Goal: Information Seeking & Learning: Learn about a topic

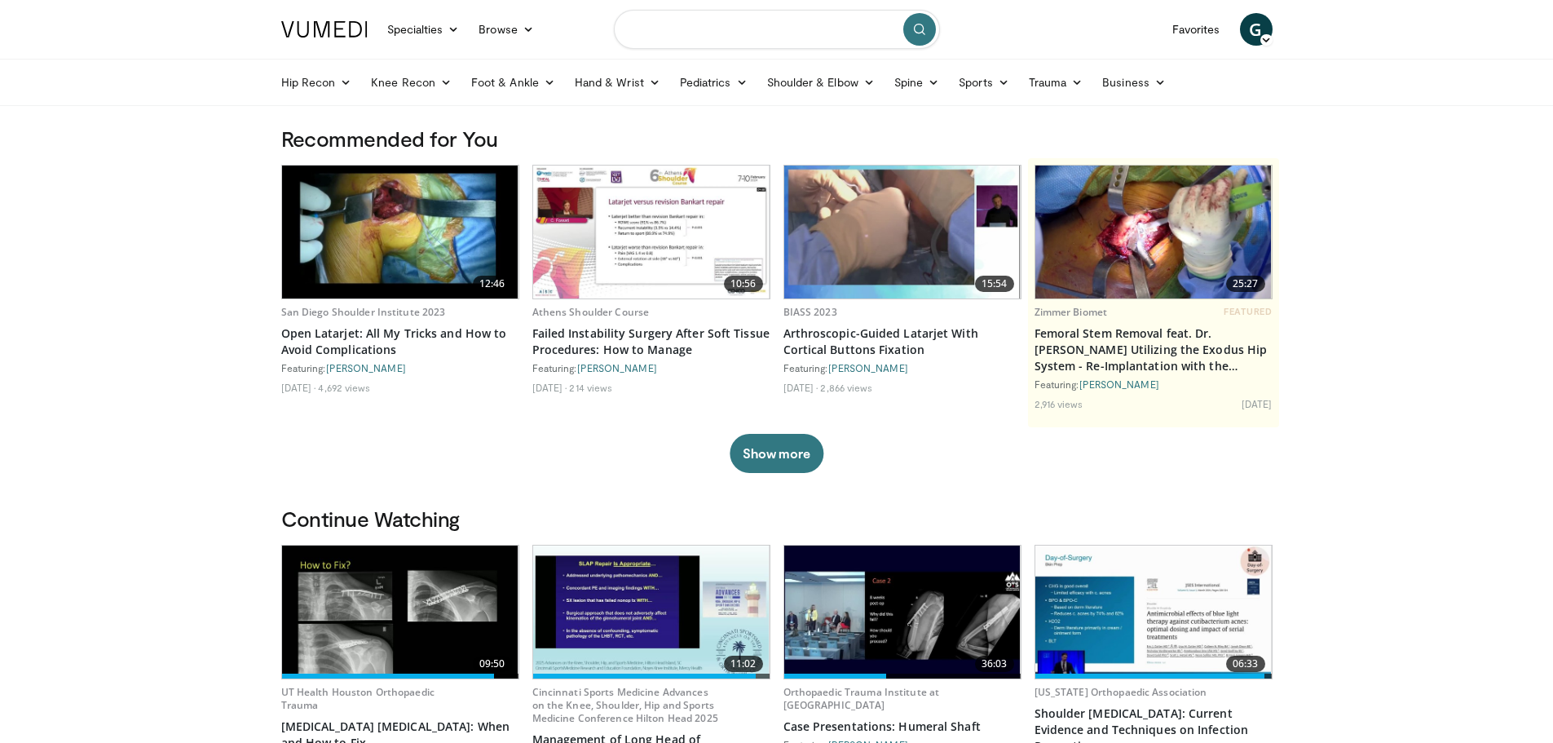
click at [818, 42] on input "Search topics, interventions" at bounding box center [777, 29] width 326 height 39
type input "**********"
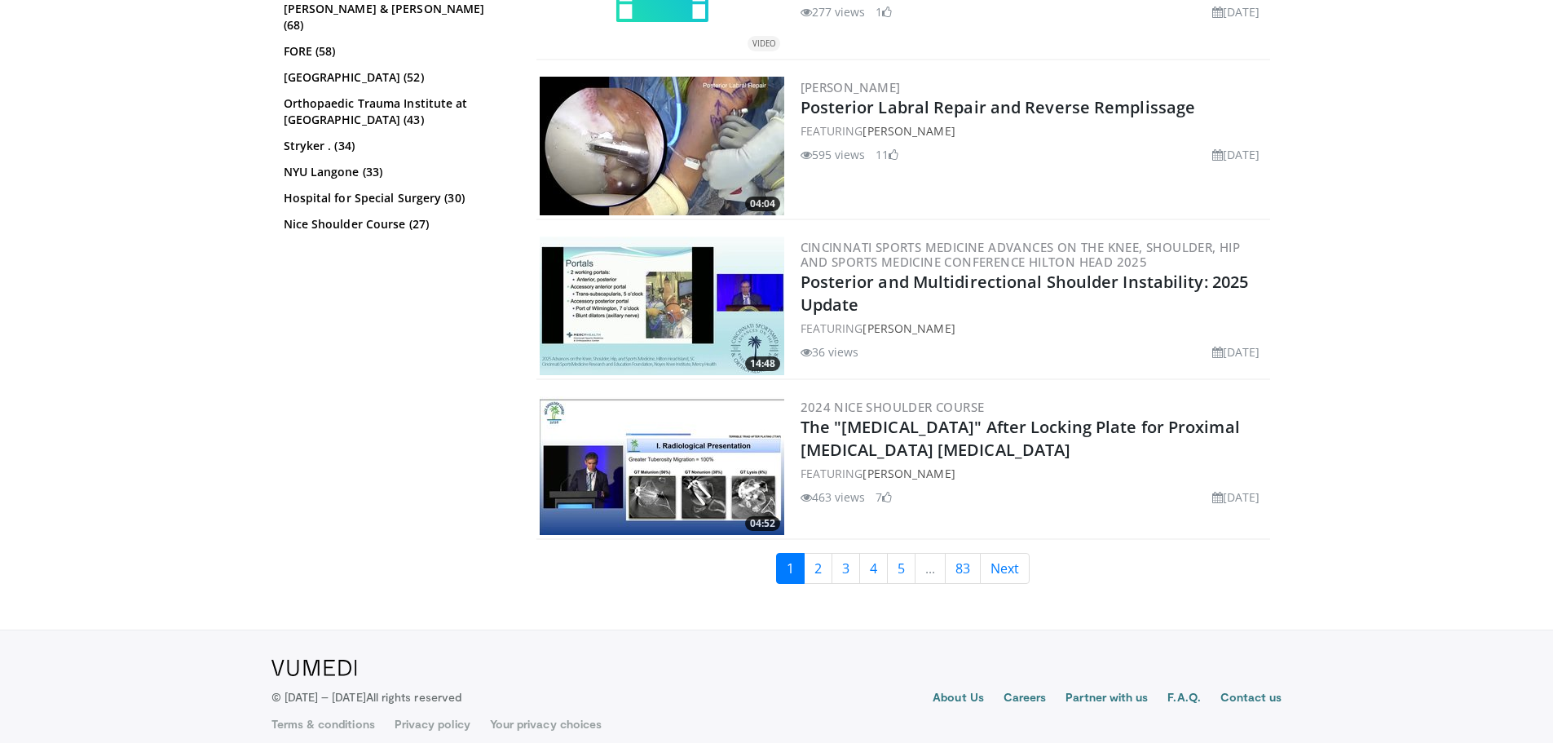
scroll to position [3959, 0]
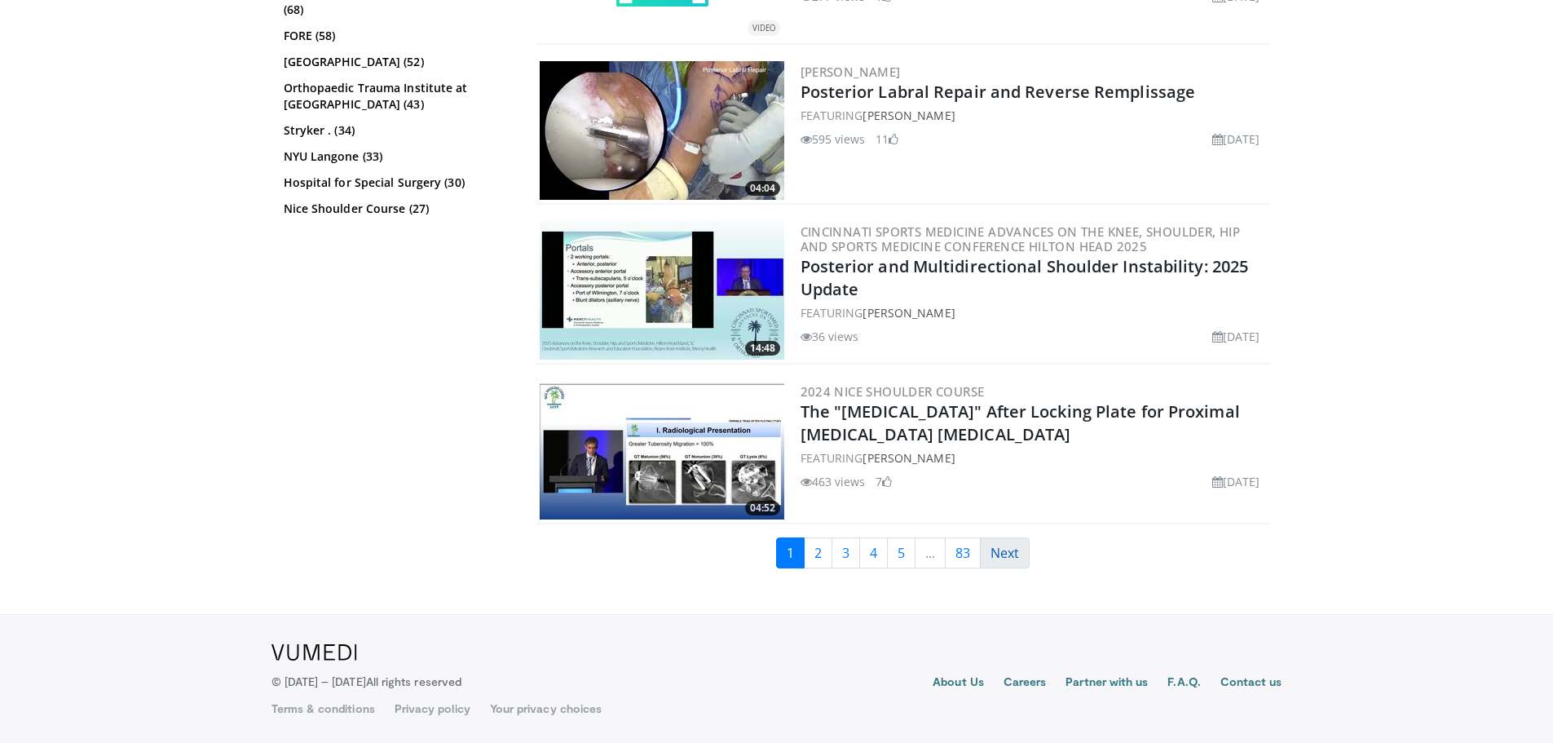
click at [990, 542] on link "Next" at bounding box center [1005, 552] width 50 height 31
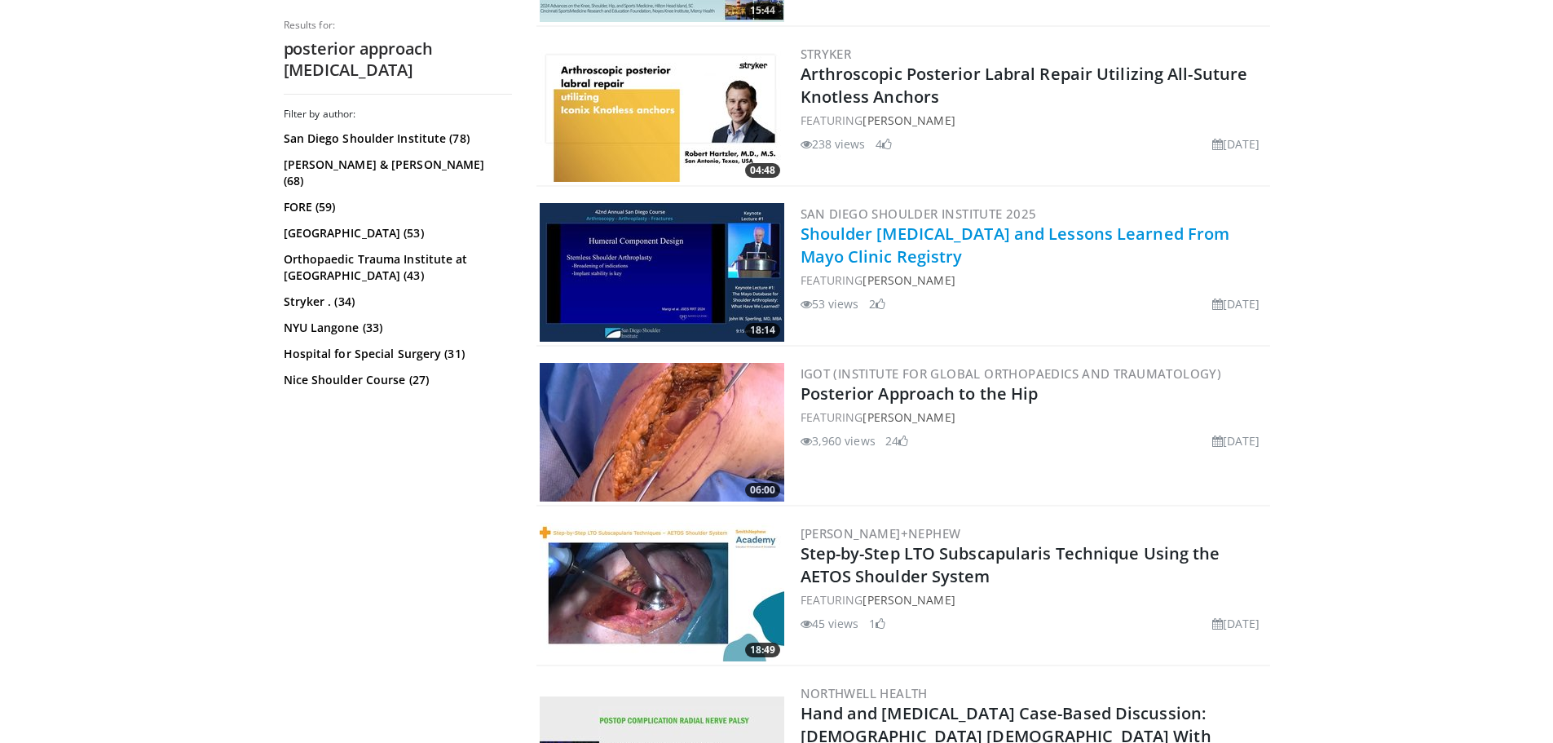
scroll to position [3914, 0]
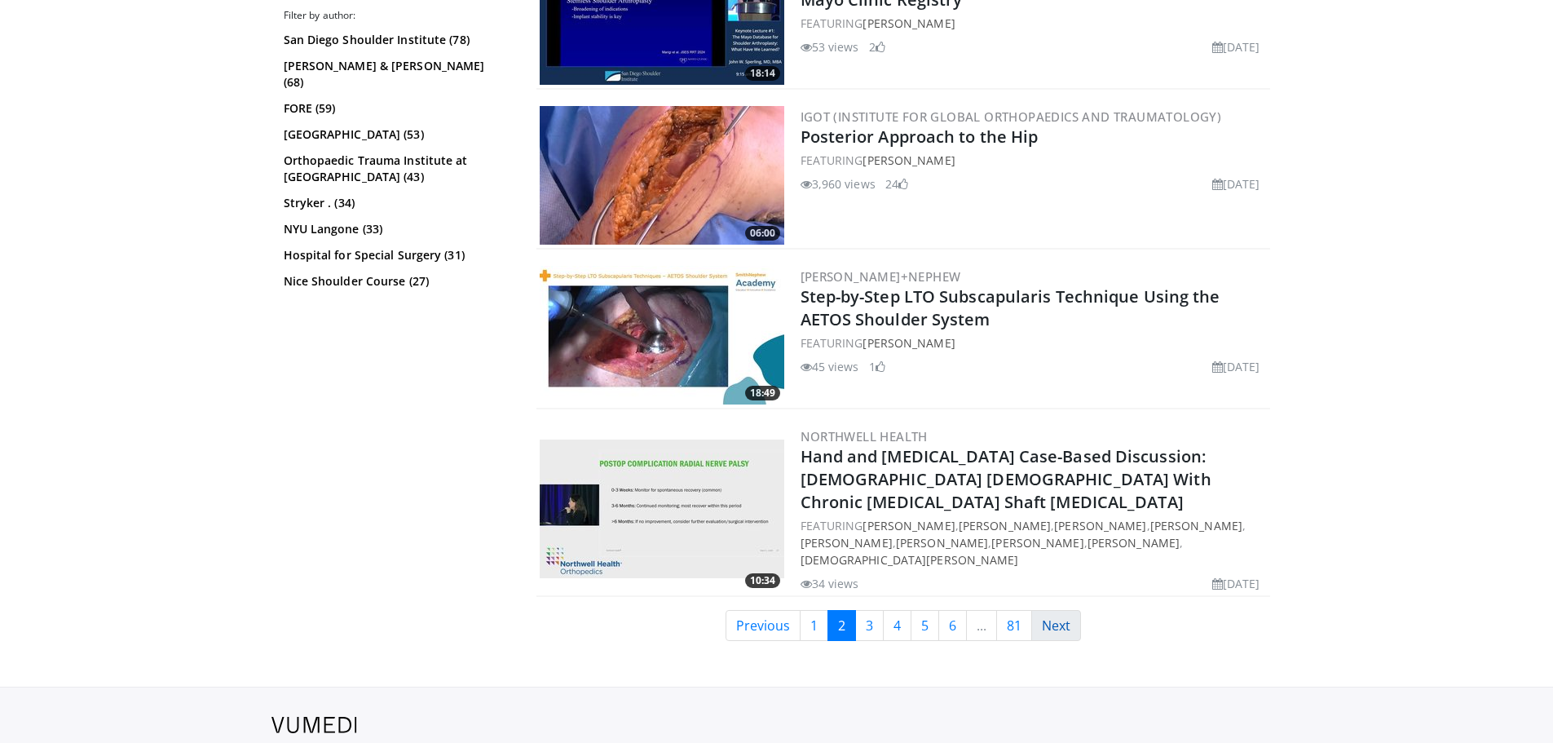
click at [1053, 610] on link "Next" at bounding box center [1056, 625] width 50 height 31
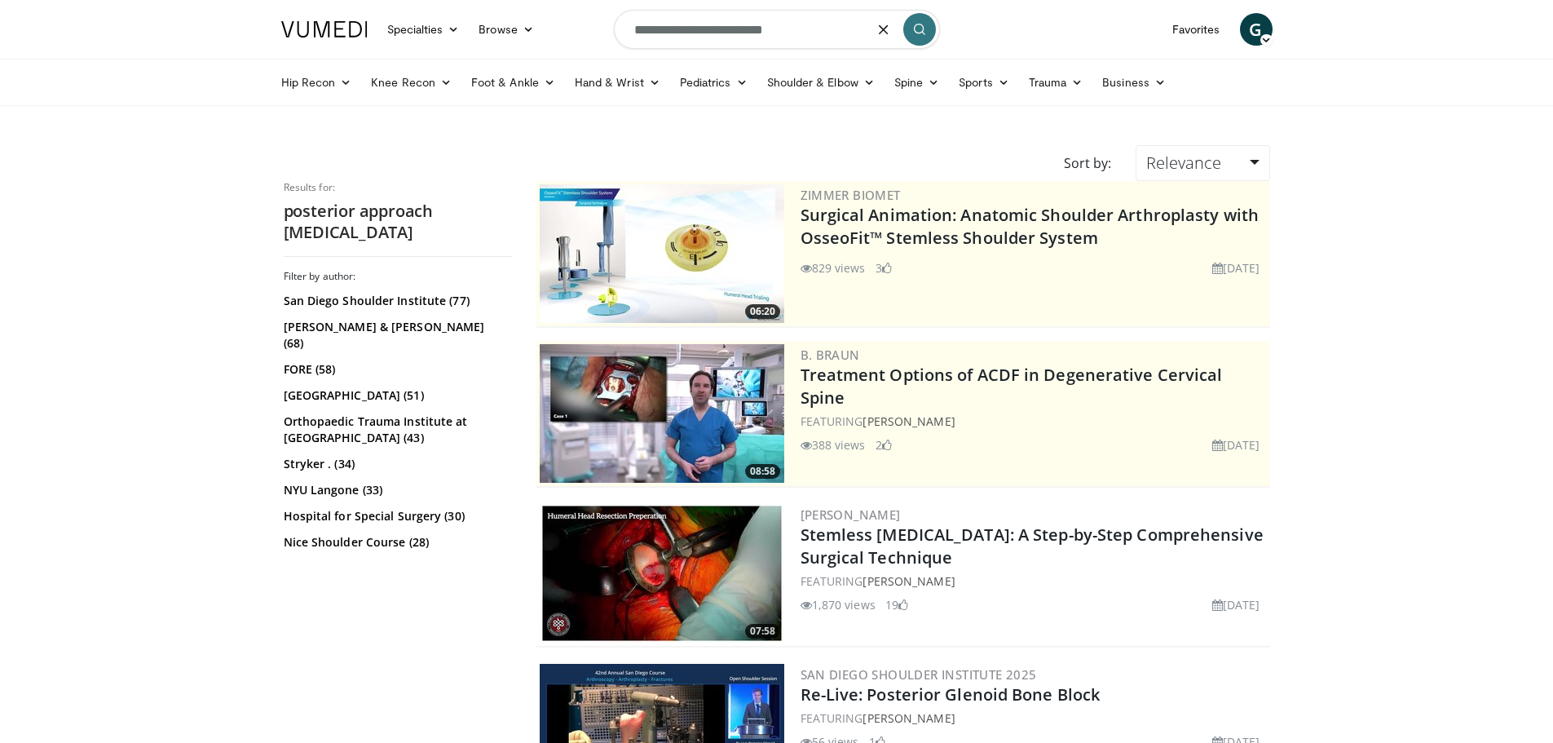
drag, startPoint x: 828, startPoint y: 30, endPoint x: 572, endPoint y: 26, distance: 256.9
click at [572, 26] on nav "Specialties Adult & Family Medicine Allergy, Asthma, Immunology Anesthesiology …" at bounding box center [777, 29] width 1011 height 59
type input "**********"
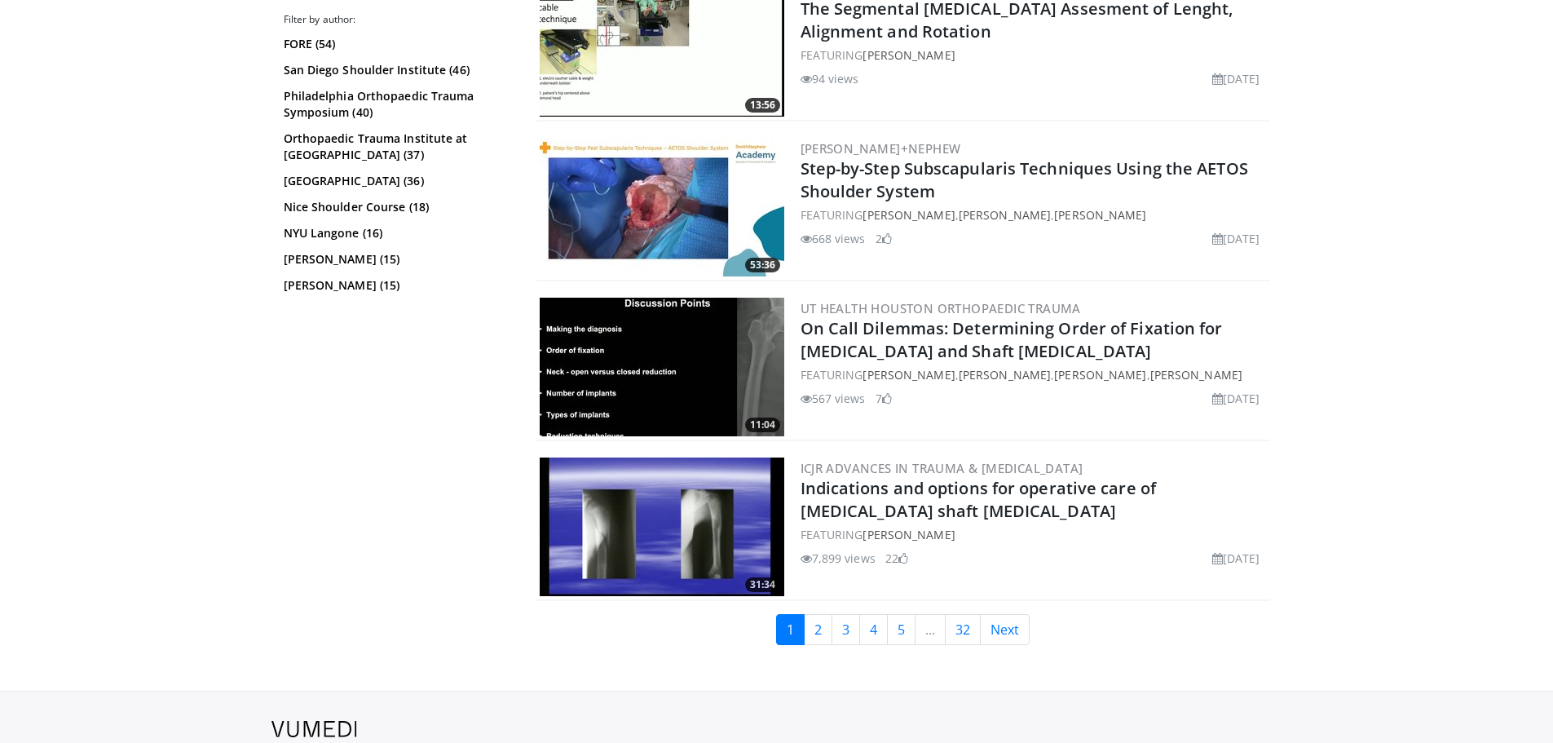
scroll to position [3963, 0]
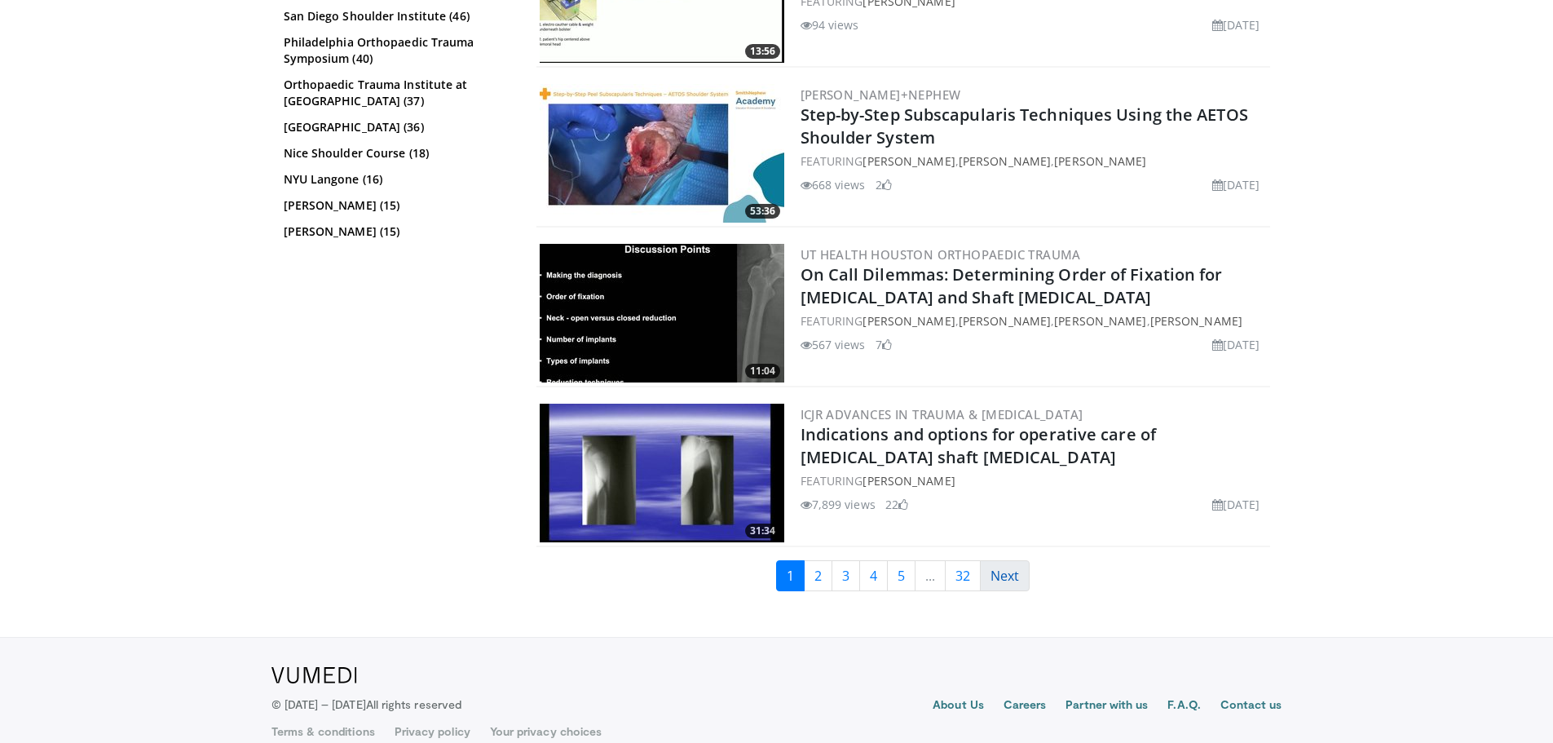
click at [983, 560] on link "Next" at bounding box center [1005, 575] width 50 height 31
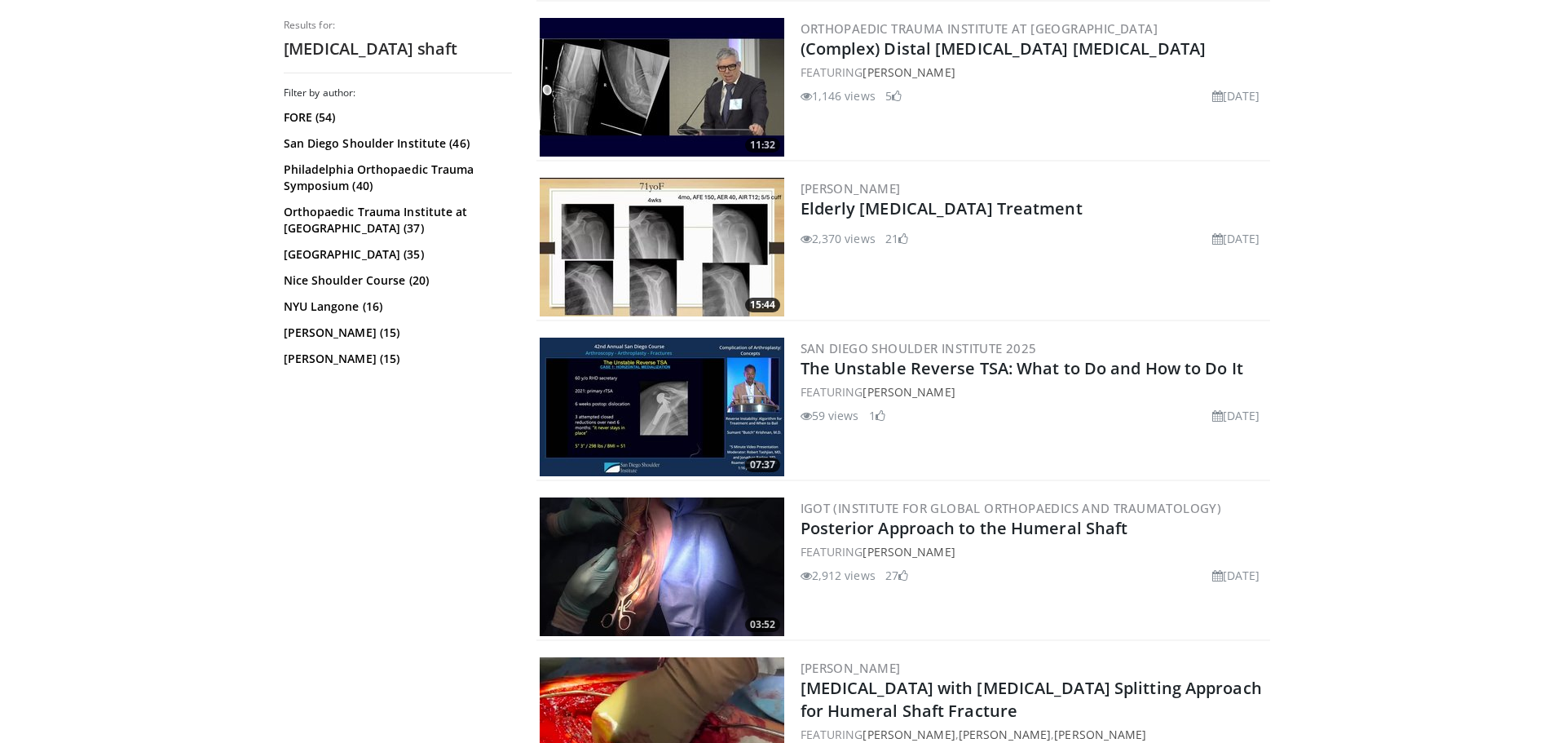
scroll to position [1223, 0]
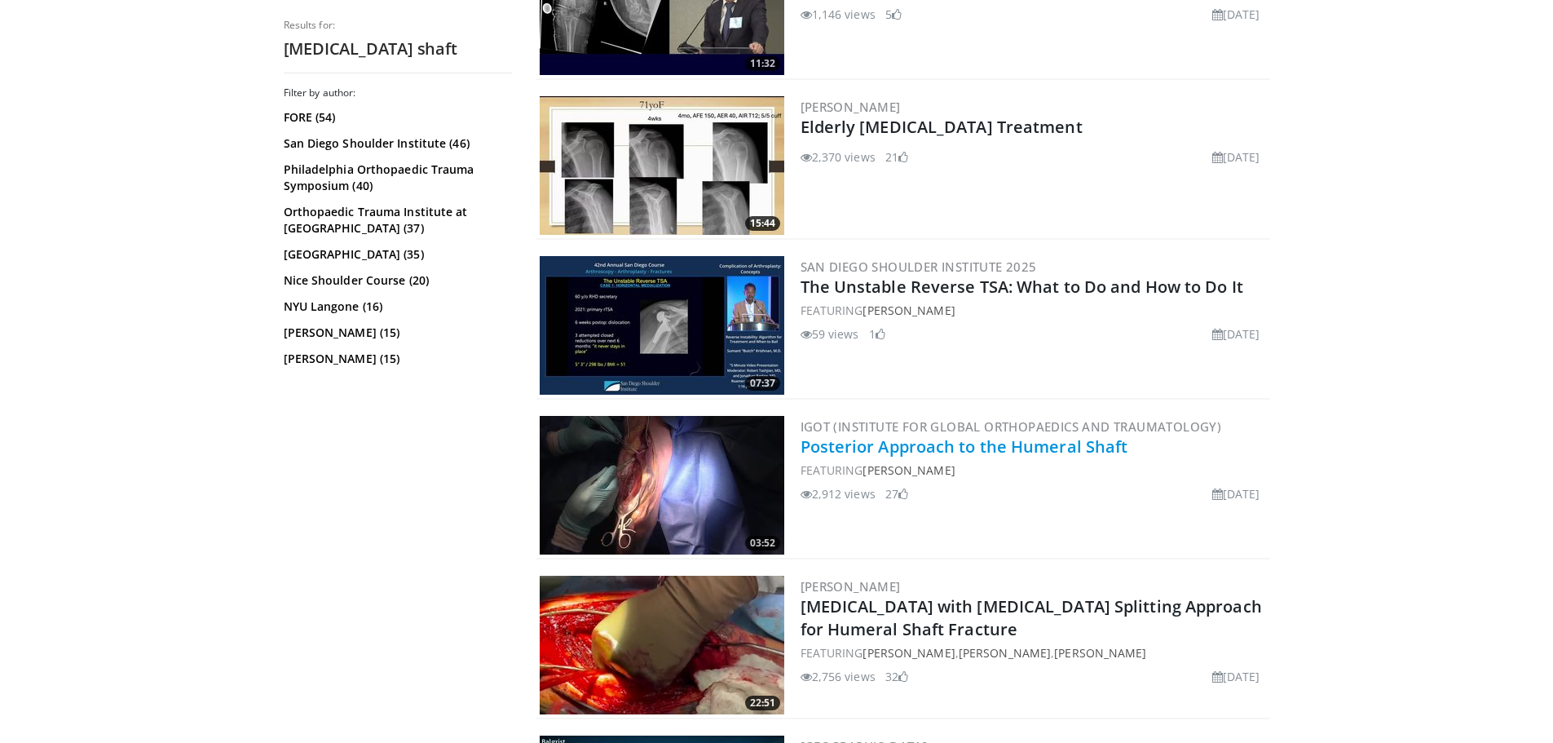
click at [1000, 441] on link "Posterior Approach to the Humeral Shaft" at bounding box center [965, 446] width 328 height 22
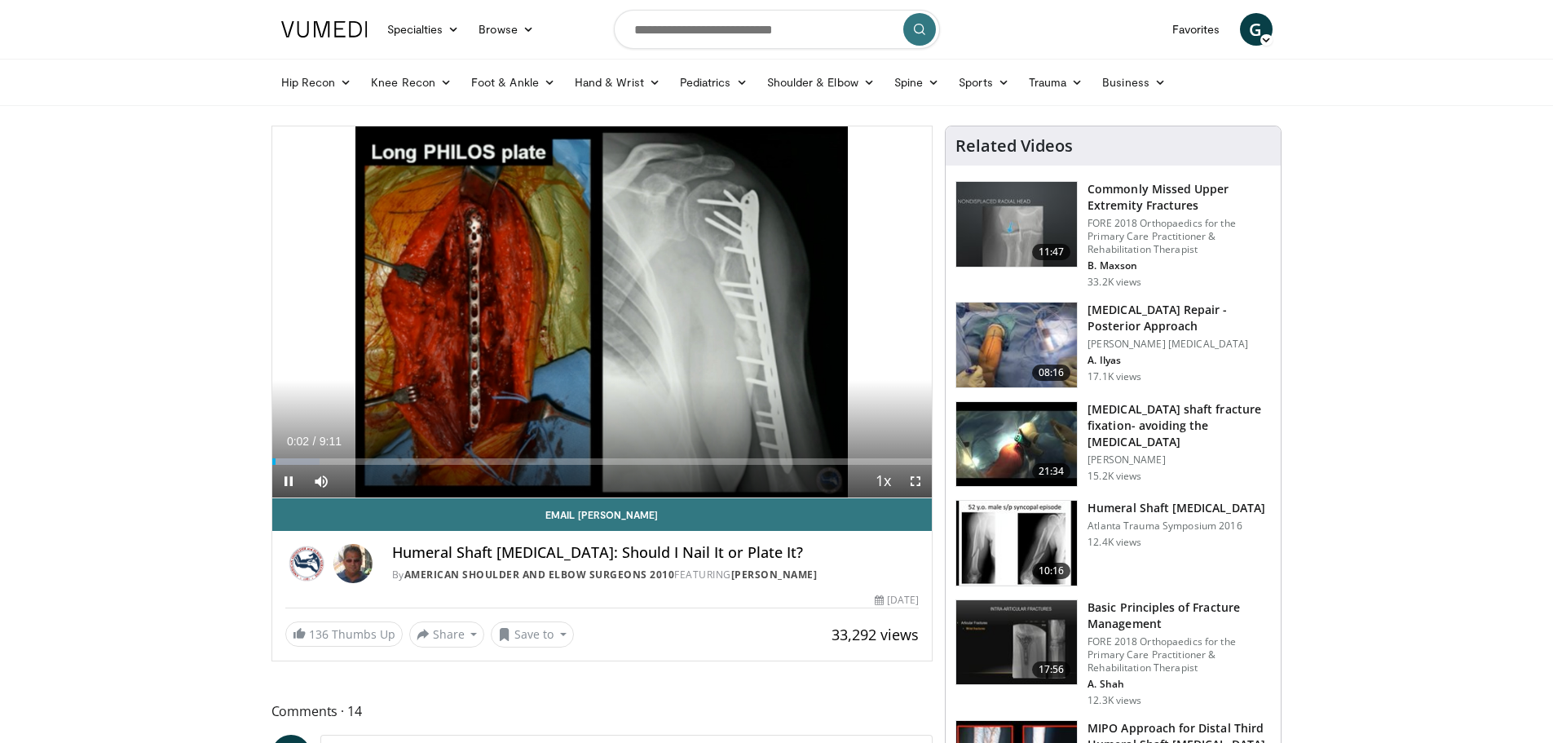
click at [1172, 312] on h3 "[MEDICAL_DATA] Repair - Posterior Approach" at bounding box center [1179, 318] width 183 height 33
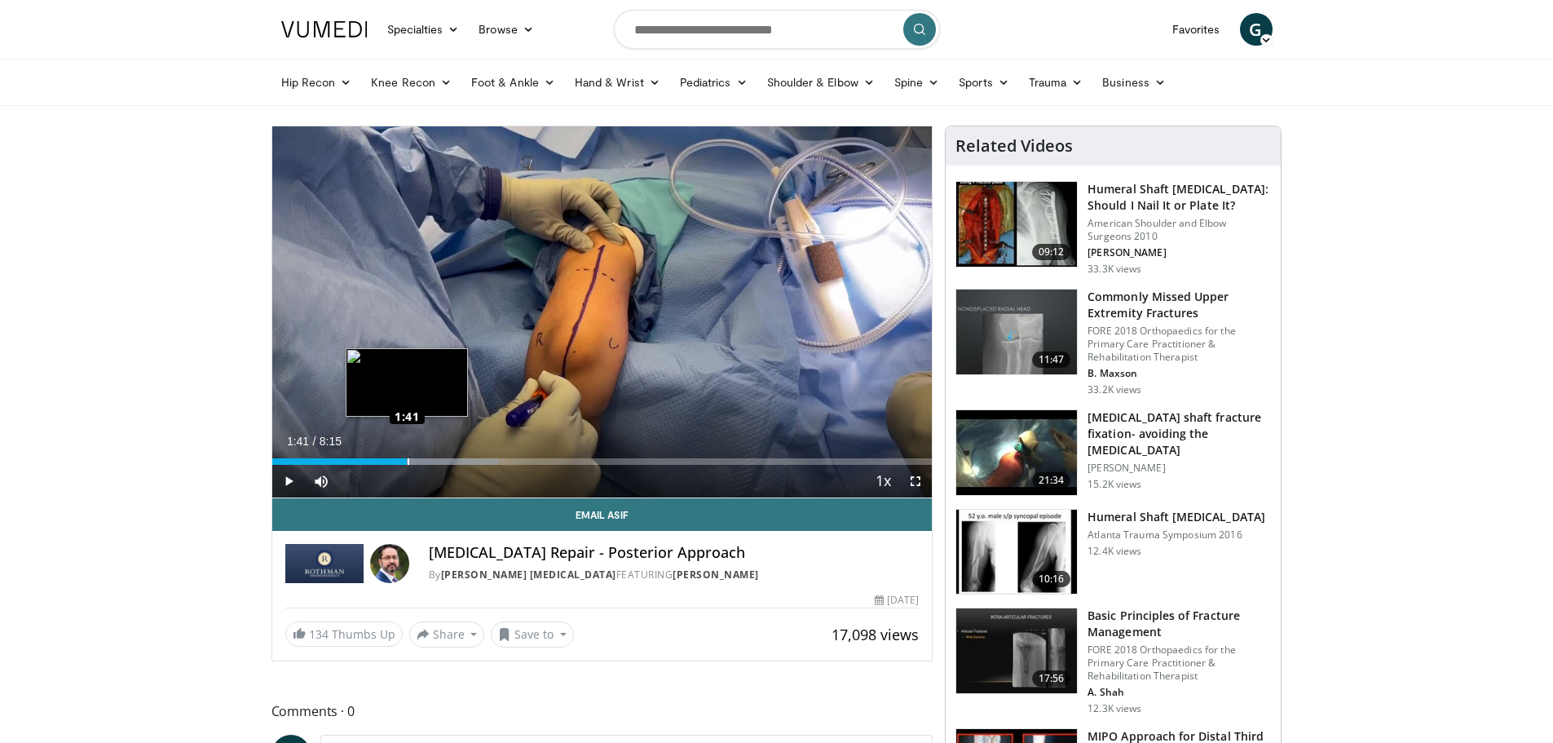
click at [408, 461] on div "Loaded : 34.24% 1:41 1:41" at bounding box center [602, 461] width 660 height 7
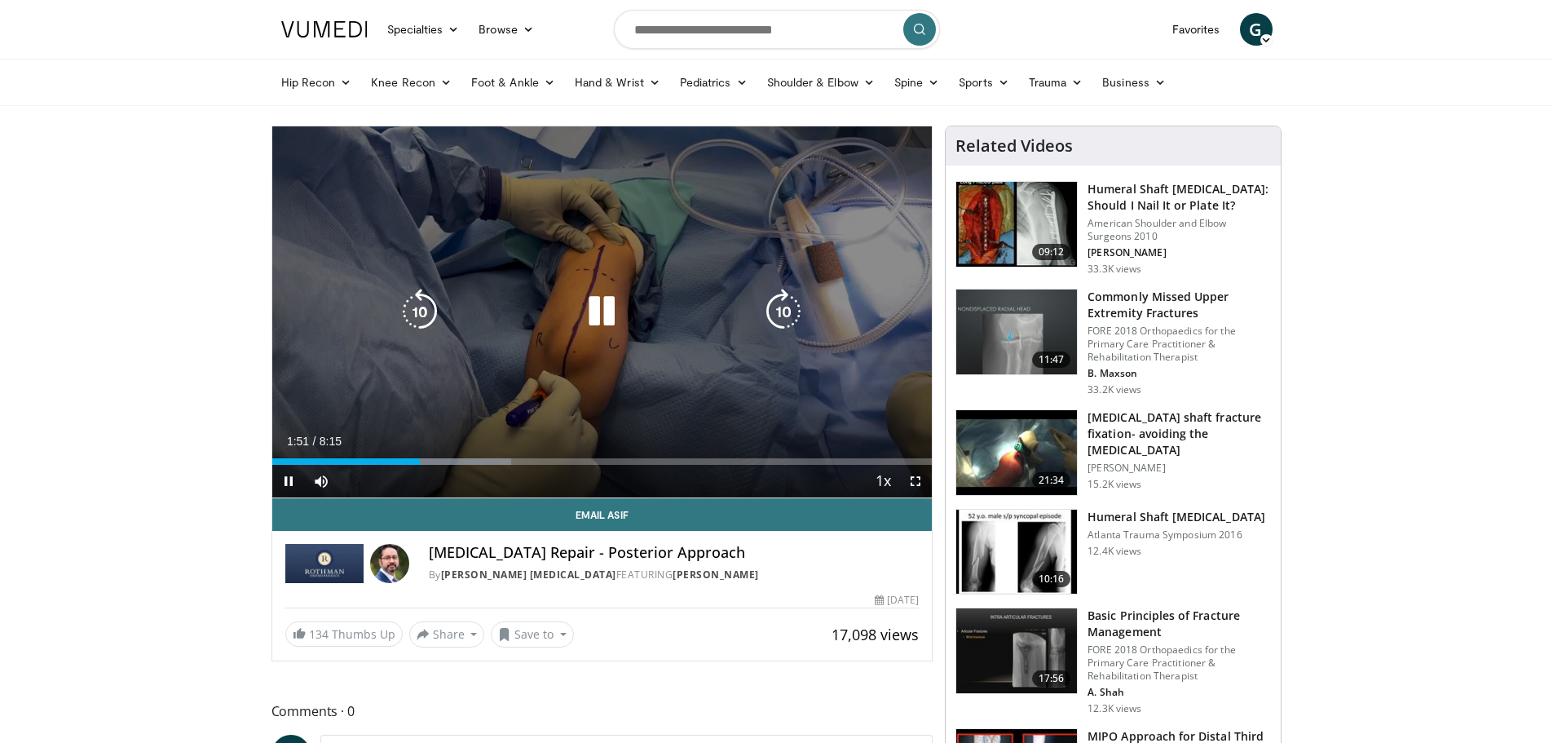
click at [788, 307] on icon "Video Player" at bounding box center [784, 312] width 46 height 46
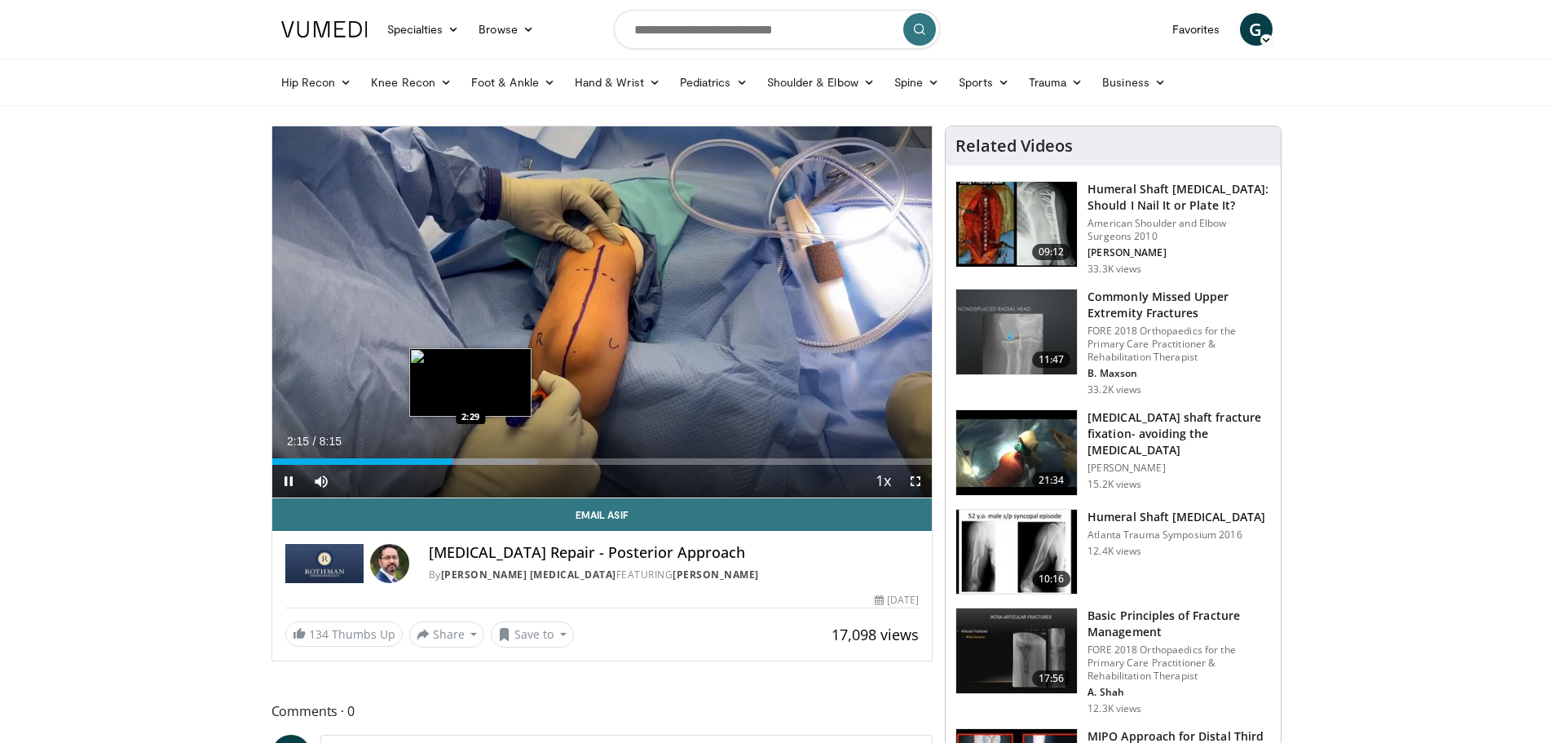
click at [469, 456] on div "Loaded : 40.28% 2:15 2:29" at bounding box center [602, 456] width 660 height 15
click at [486, 463] on div "Progress Bar" at bounding box center [491, 461] width 121 height 7
click at [501, 462] on div "Progress Bar" at bounding box center [511, 461] width 131 height 7
click at [508, 462] on div "Progress Bar" at bounding box center [526, 461] width 129 height 7
click at [519, 462] on div "Loaded : 48.34% 3:06 3:06" at bounding box center [602, 461] width 660 height 7
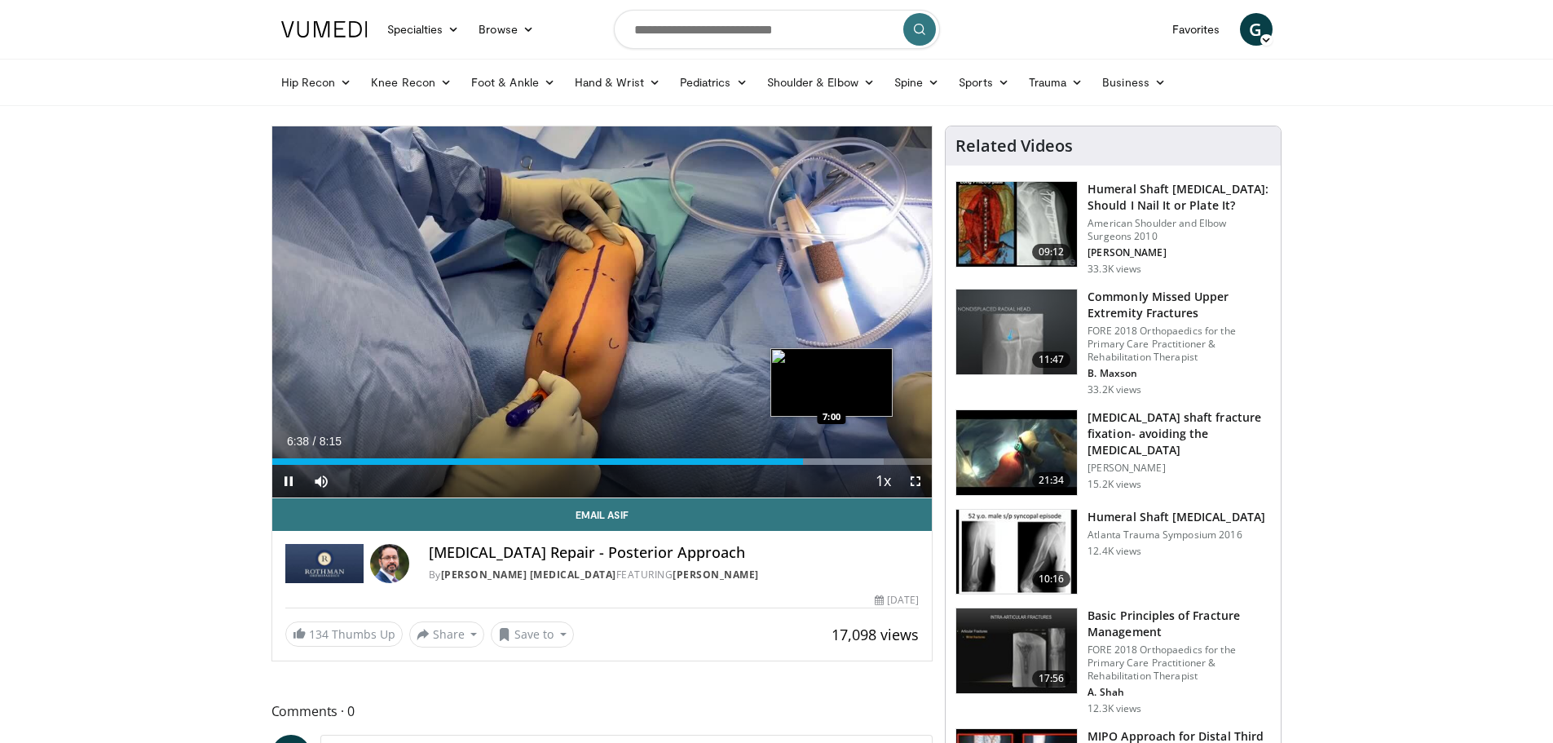
click at [832, 464] on div "Loaded : 92.66% 6:38 7:00" at bounding box center [602, 461] width 660 height 7
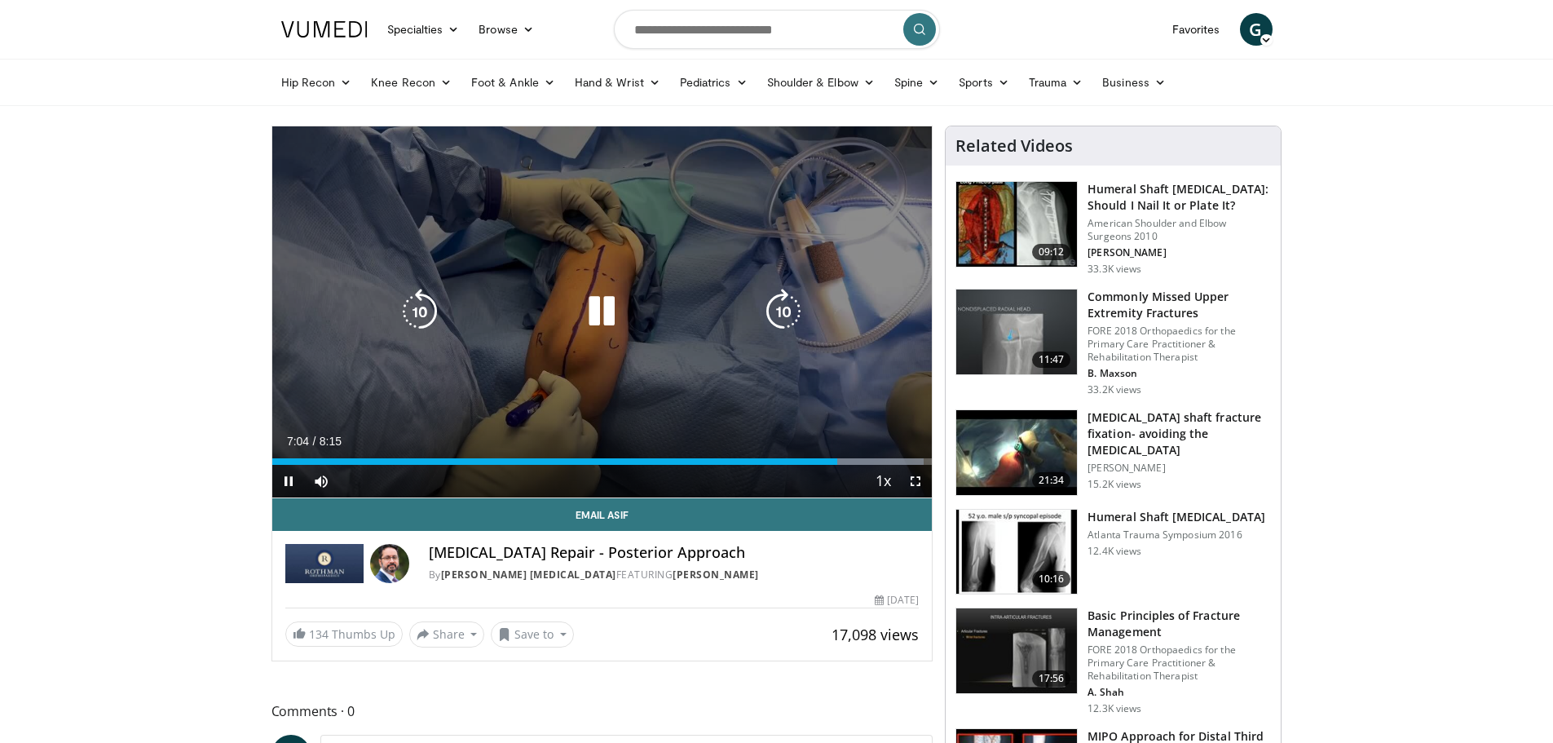
click at [855, 466] on div "Current Time 7:04 / Duration 8:15 Pause Skip Backward Skip Forward Mute 0% Load…" at bounding box center [602, 481] width 660 height 33
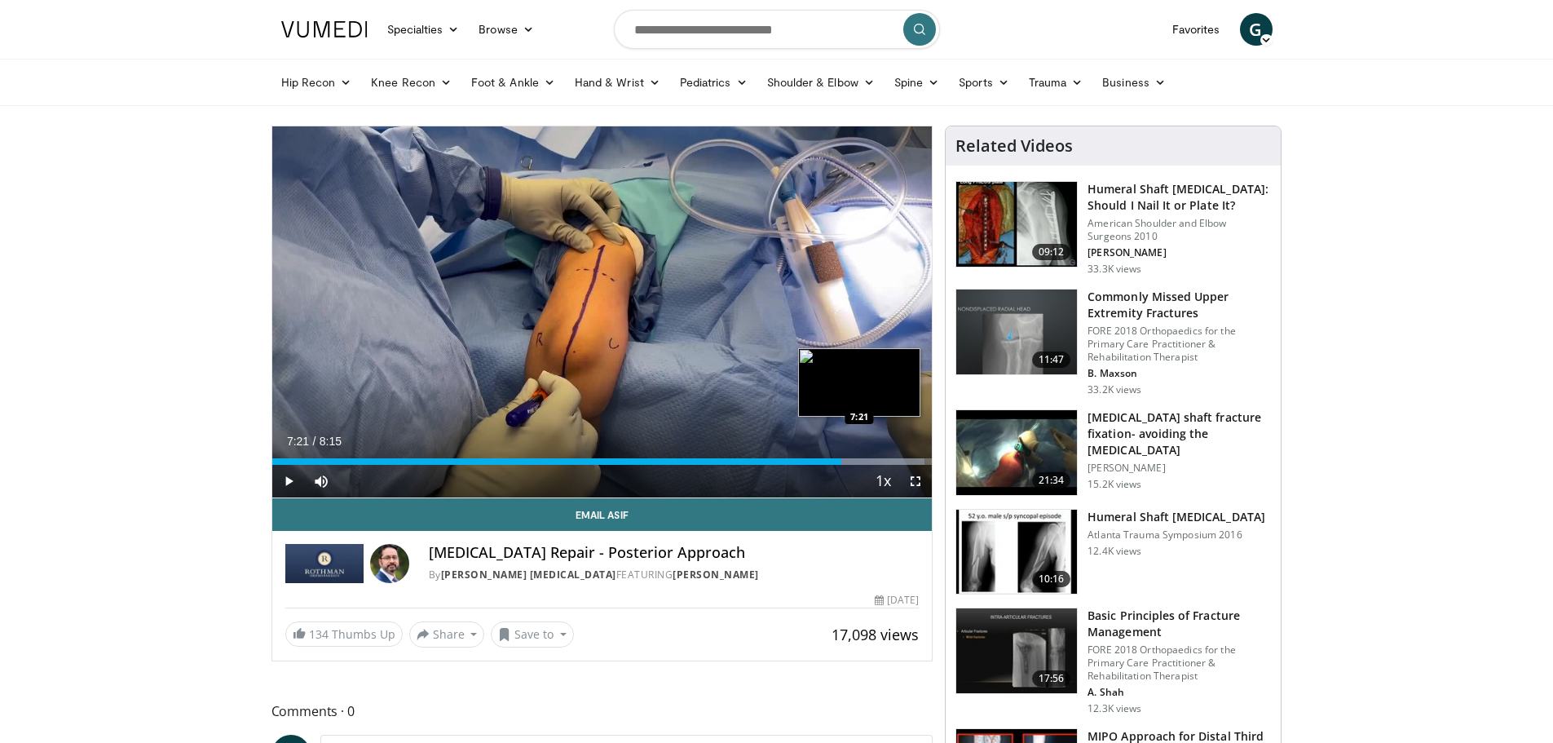
click at [859, 462] on div "Progress Bar" at bounding box center [873, 461] width 104 height 7
click at [887, 456] on div "Loaded : 100.00% 7:28 7:41" at bounding box center [602, 456] width 660 height 15
